Goal: Check status: Check status

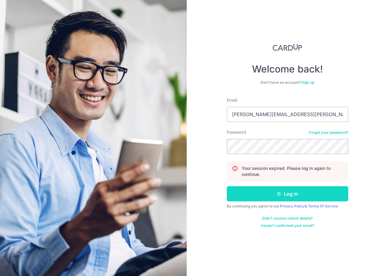
click at [274, 200] on button "Log in" at bounding box center [287, 193] width 121 height 15
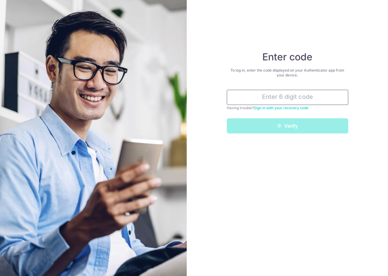
click at [285, 102] on input "text" at bounding box center [287, 97] width 121 height 15
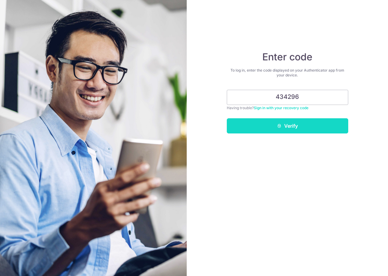
type input "434296"
click at [293, 125] on button "Verify" at bounding box center [287, 125] width 121 height 15
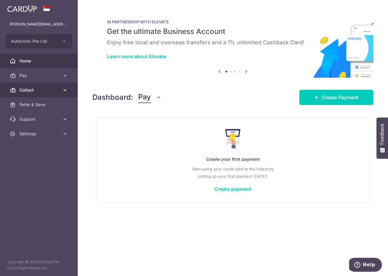
click at [62, 93] on icon at bounding box center [65, 90] width 6 height 6
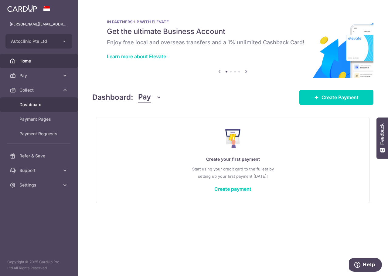
click at [44, 106] on span "Dashboard" at bounding box center [39, 105] width 40 height 6
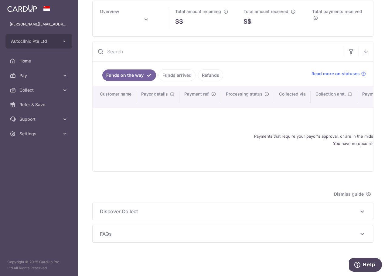
click at [173, 74] on link "Funds arrived" at bounding box center [177, 76] width 37 height 12
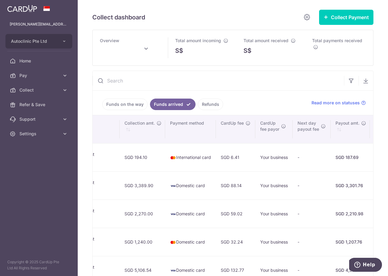
scroll to position [0, 401]
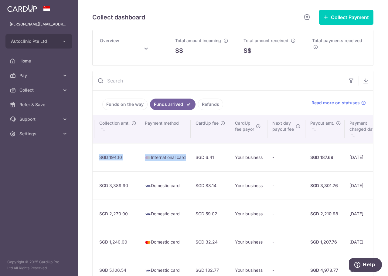
drag, startPoint x: 227, startPoint y: 164, endPoint x: 154, endPoint y: 161, distance: 73.3
click at [138, 160] on tr "Jetro Aditya Wicaksana Jetro Aditya Wicaksana jetro.volkswagen@gmail.com 812828…" at bounding box center [103, 157] width 822 height 28
type input "September 2025"
